Goal: Task Accomplishment & Management: Manage account settings

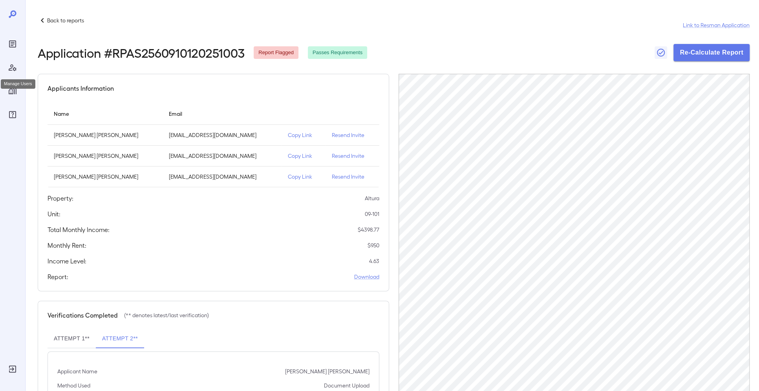
click at [15, 69] on icon "Manage Users" at bounding box center [12, 67] width 9 height 9
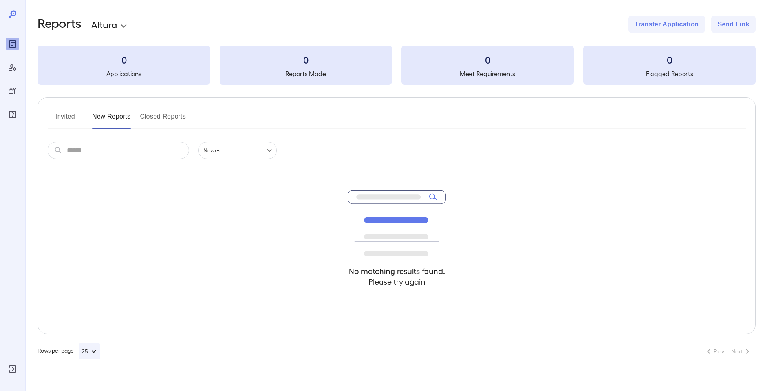
click at [100, 153] on input "text" at bounding box center [128, 150] width 122 height 17
click at [17, 71] on div "Manage Users" at bounding box center [12, 67] width 13 height 13
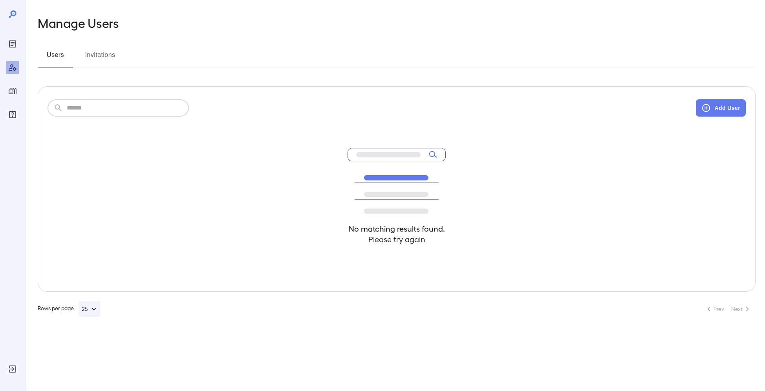
click at [104, 105] on input "text" at bounding box center [128, 107] width 122 height 17
type input "*"
click at [14, 370] on icon "Log Out" at bounding box center [12, 368] width 9 height 9
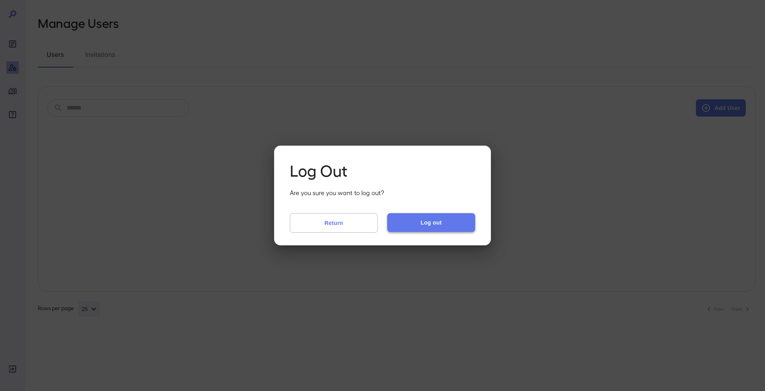
click at [401, 228] on button "Log out" at bounding box center [431, 222] width 88 height 19
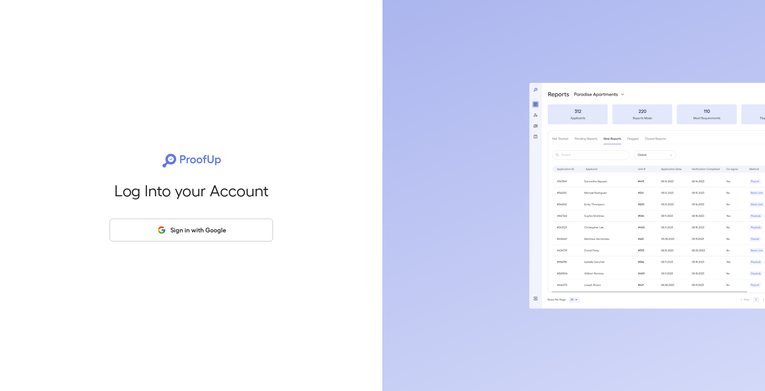
click at [228, 237] on button "Sign in with Google" at bounding box center [191, 230] width 163 height 23
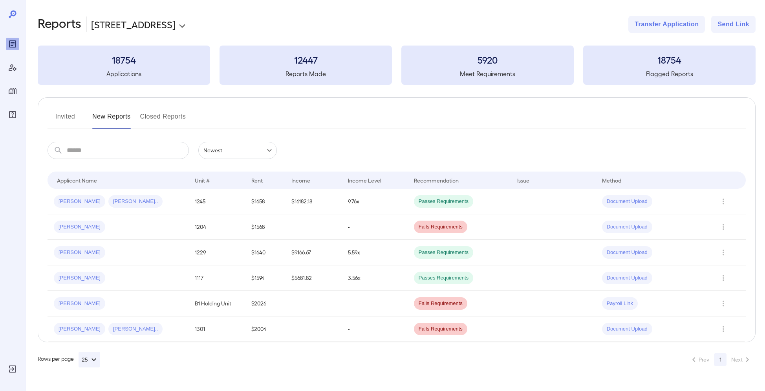
click at [11, 67] on icon "Manage Users" at bounding box center [13, 67] width 8 height 7
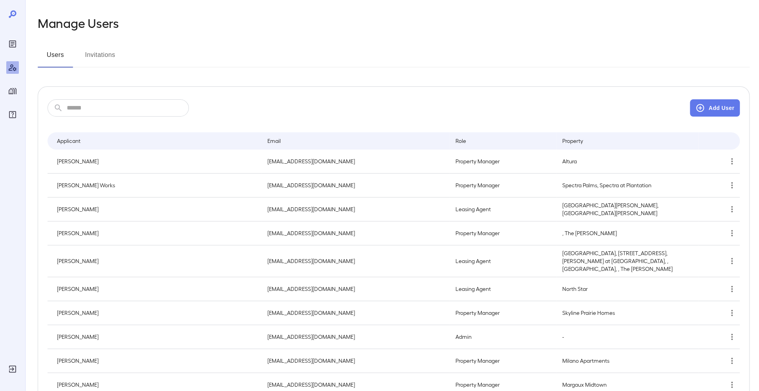
click at [94, 106] on input "text" at bounding box center [128, 107] width 122 height 17
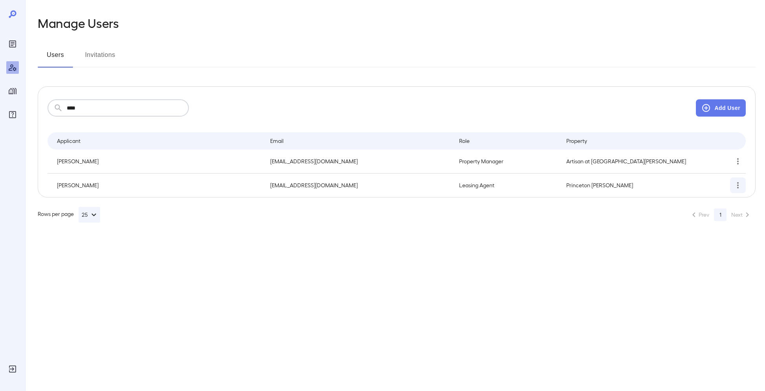
type input "****"
click at [734, 187] on icon "simple table" at bounding box center [737, 185] width 9 height 9
click at [719, 199] on li "Edit User" at bounding box center [727, 203] width 58 height 16
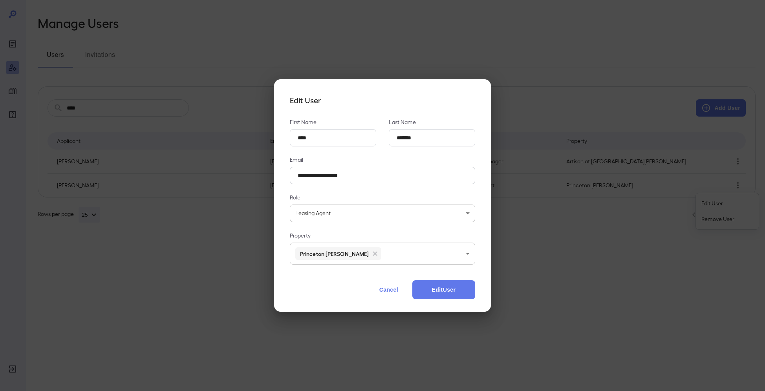
click at [375, 256] on body "**********" at bounding box center [382, 195] width 765 height 391
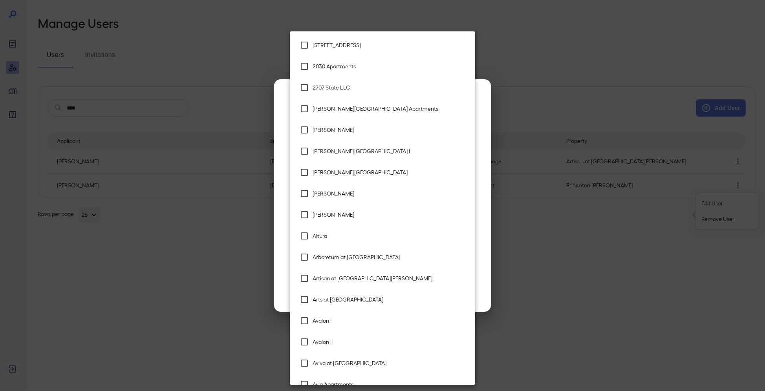
scroll to position [1109, 0]
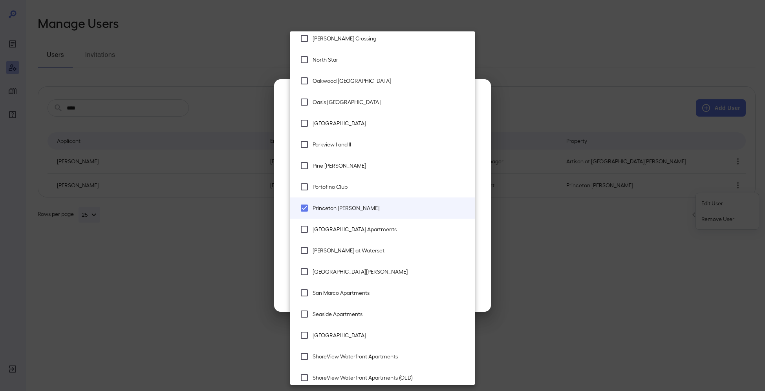
click at [353, 167] on span "Pine Groves" at bounding box center [390, 166] width 156 height 8
type input "**********"
click at [490, 259] on div at bounding box center [382, 195] width 765 height 391
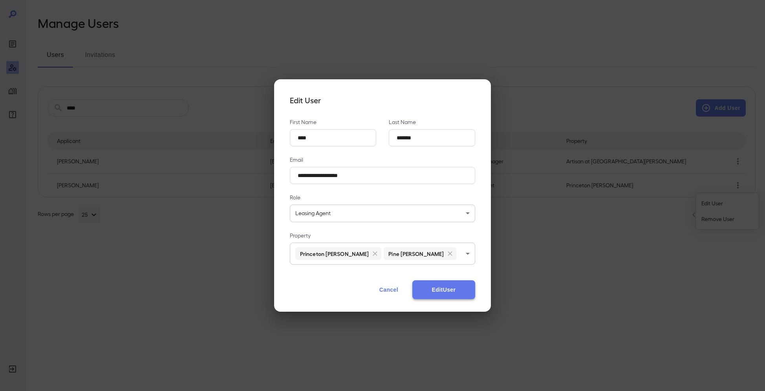
click at [444, 288] on button "Edit User" at bounding box center [443, 289] width 63 height 19
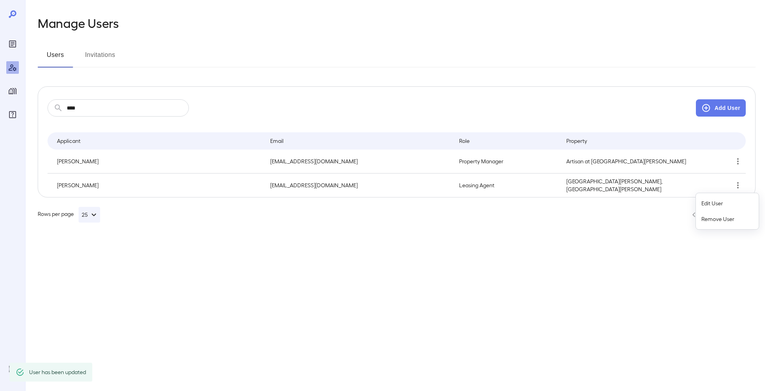
click at [330, 361] on div at bounding box center [382, 195] width 765 height 391
click at [6, 40] on div at bounding box center [12, 195] width 25 height 391
click at [9, 42] on icon "Reports" at bounding box center [12, 43] width 7 height 7
